Goal: Information Seeking & Learning: Learn about a topic

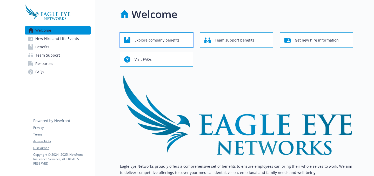
click at [154, 38] on span "Explore company benefits" at bounding box center [156, 40] width 45 height 10
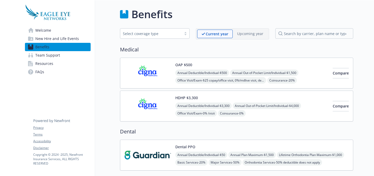
click at [307, 109] on div "Annual Deductible/Individual - $3,300 Annual Out-of-Pocket Limit/Individual - $…" at bounding box center [251, 124] width 153 height 44
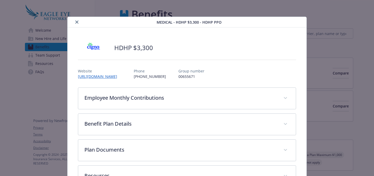
scroll to position [16, 0]
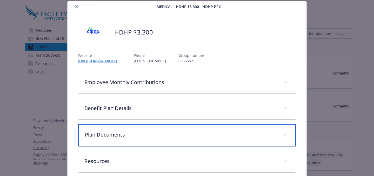
click at [242, 130] on div "Plan Documents" at bounding box center [186, 135] width 217 height 22
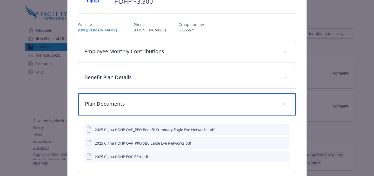
scroll to position [50, 0]
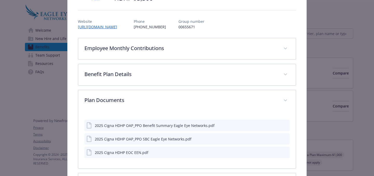
click at [282, 127] on button "preview file" at bounding box center [285, 125] width 6 height 5
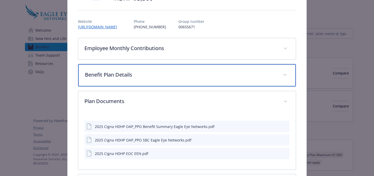
click at [281, 77] on span "details for plan Medical - HDHP $3,300 - HDHP PPO" at bounding box center [285, 75] width 8 height 8
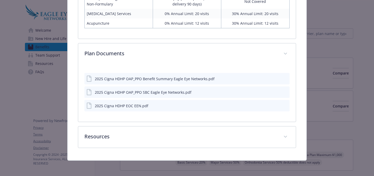
scroll to position [410, 0]
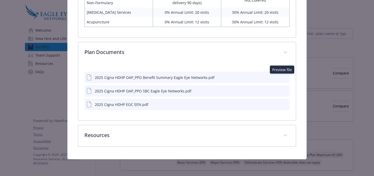
click at [282, 78] on icon "preview file" at bounding box center [284, 77] width 5 height 4
click at [282, 105] on icon "preview file" at bounding box center [284, 104] width 5 height 4
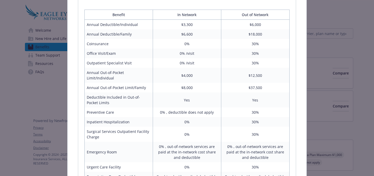
scroll to position [26, 0]
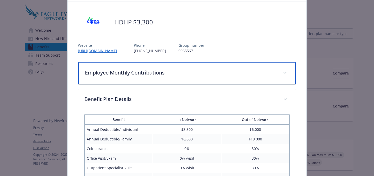
click at [265, 68] on div "Employee Monthly Contributions" at bounding box center [186, 73] width 217 height 22
